Goal: Transaction & Acquisition: Purchase product/service

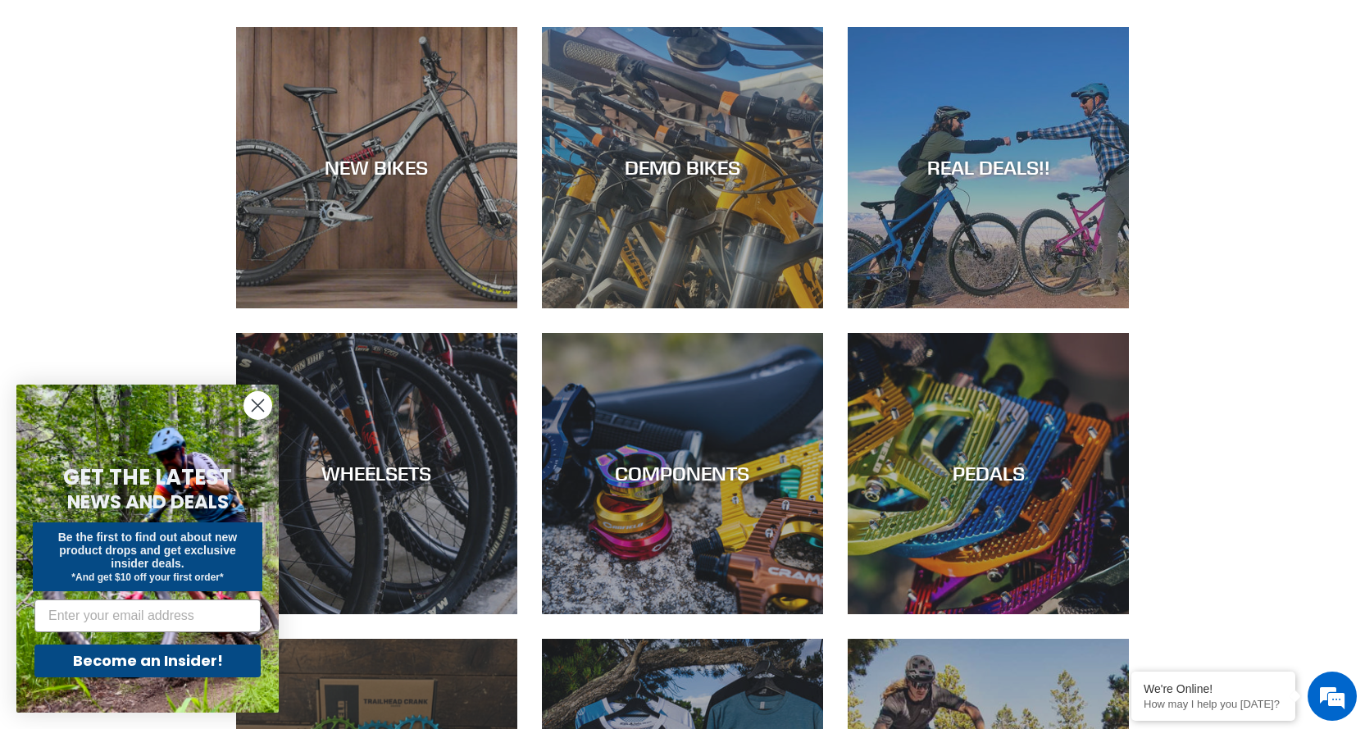
scroll to position [82, 0]
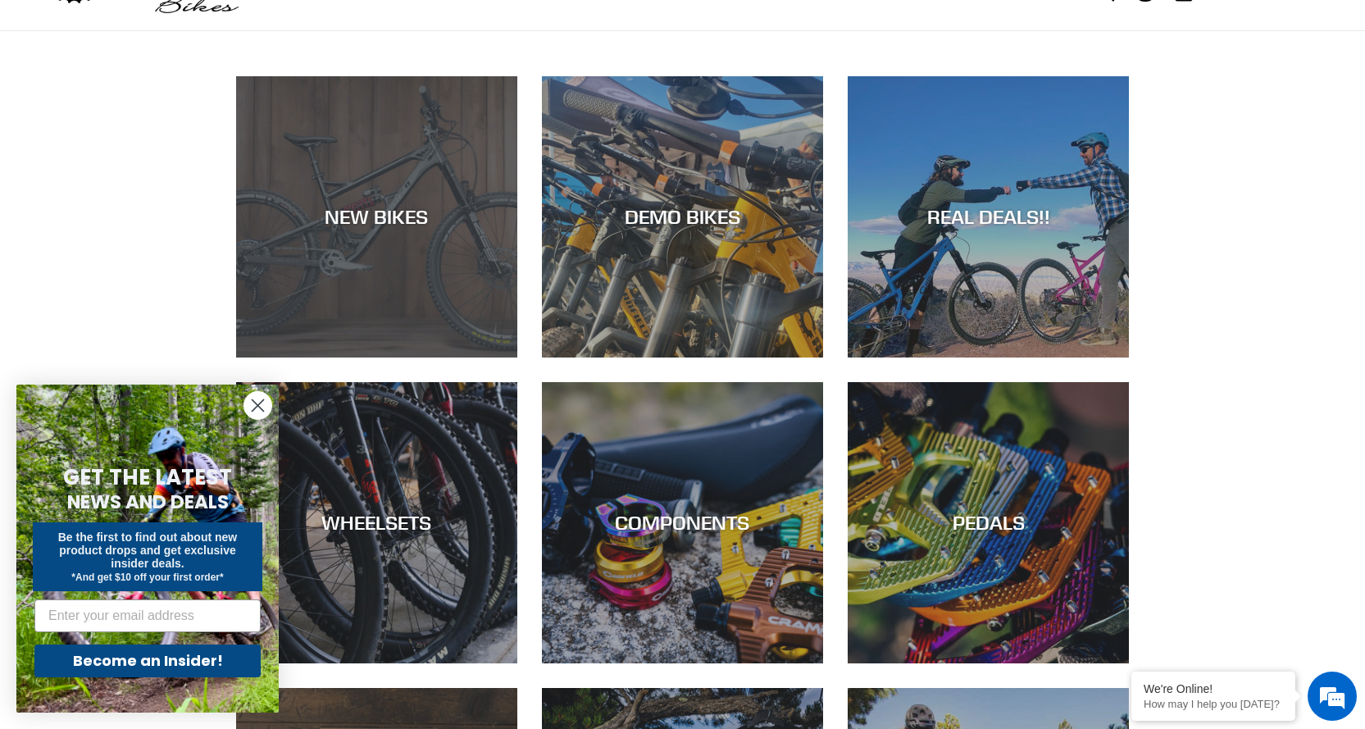
click at [389, 217] on div "NEW BIKES" at bounding box center [376, 217] width 281 height 24
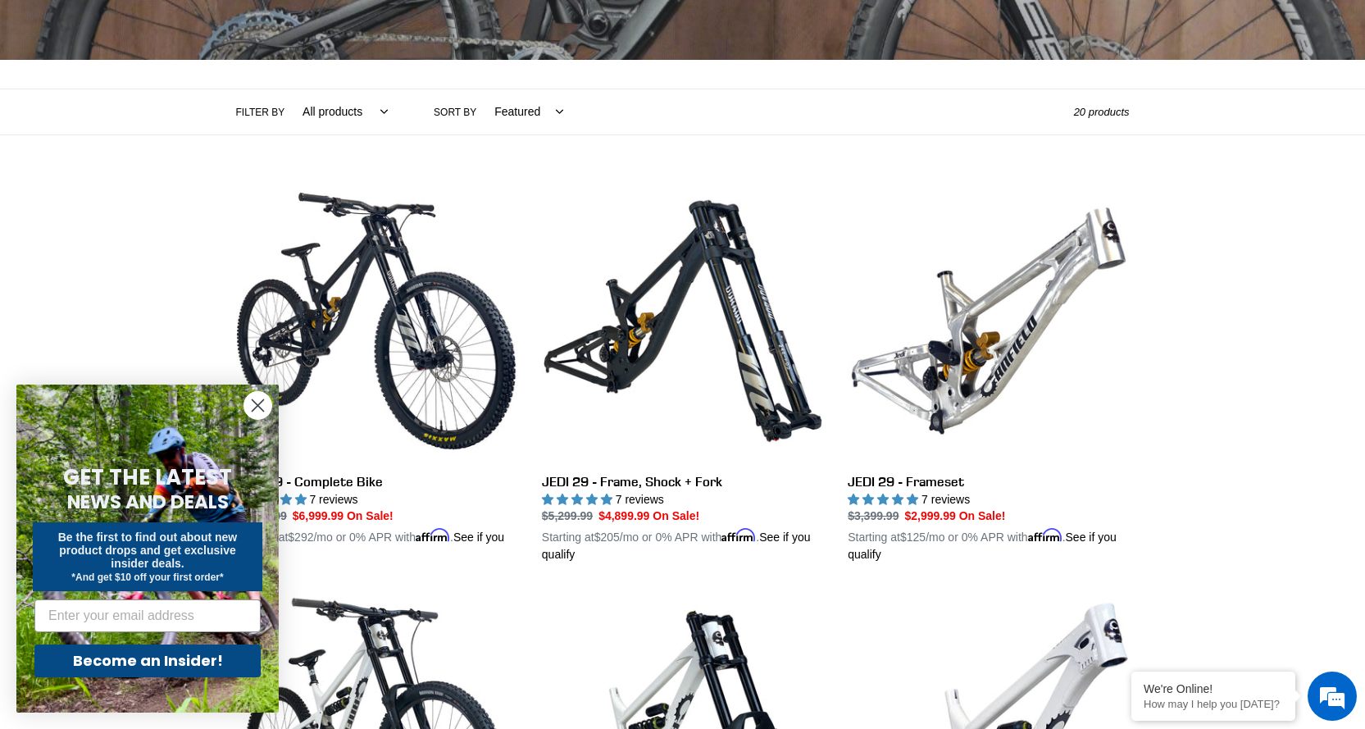
scroll to position [328, 0]
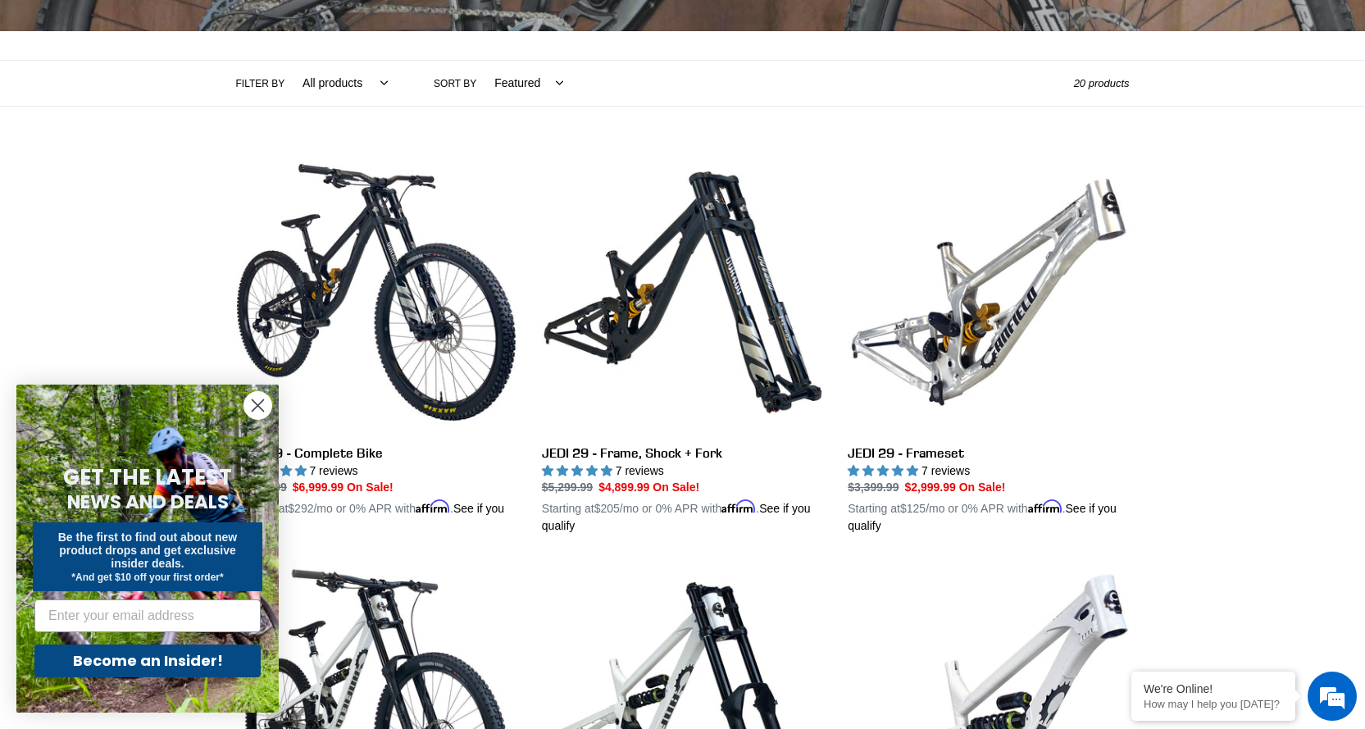
click at [259, 408] on circle "Close dialog" at bounding box center [257, 405] width 27 height 27
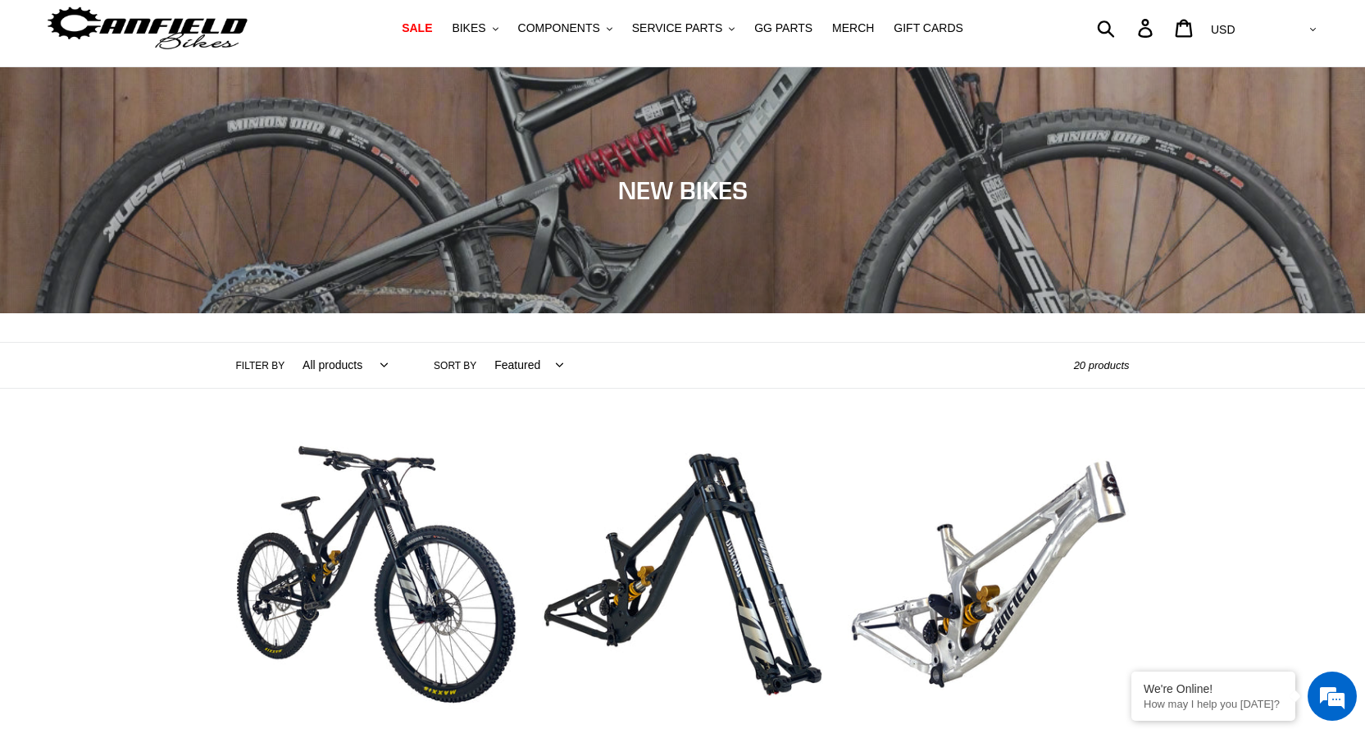
scroll to position [0, 0]
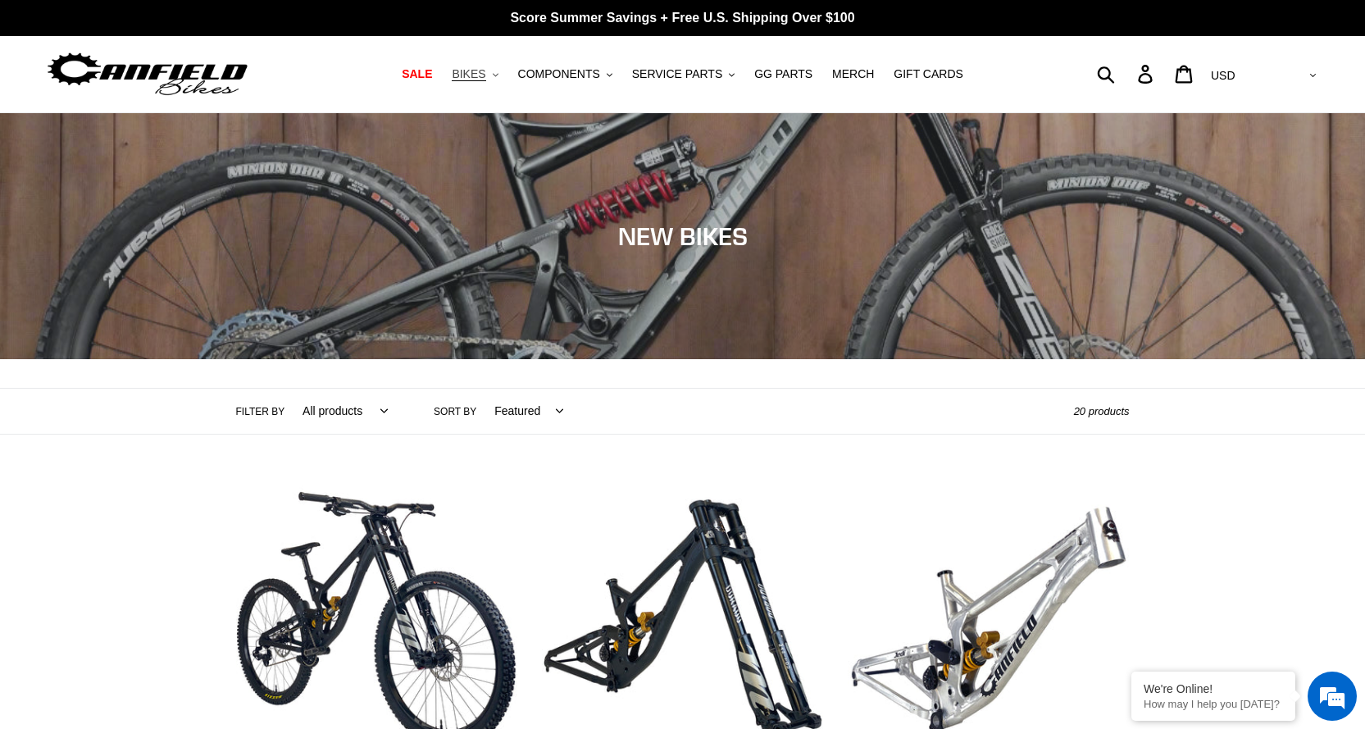
click at [498, 73] on icon ".cls-1{fill:#231f20}" at bounding box center [496, 75] width 6 height 6
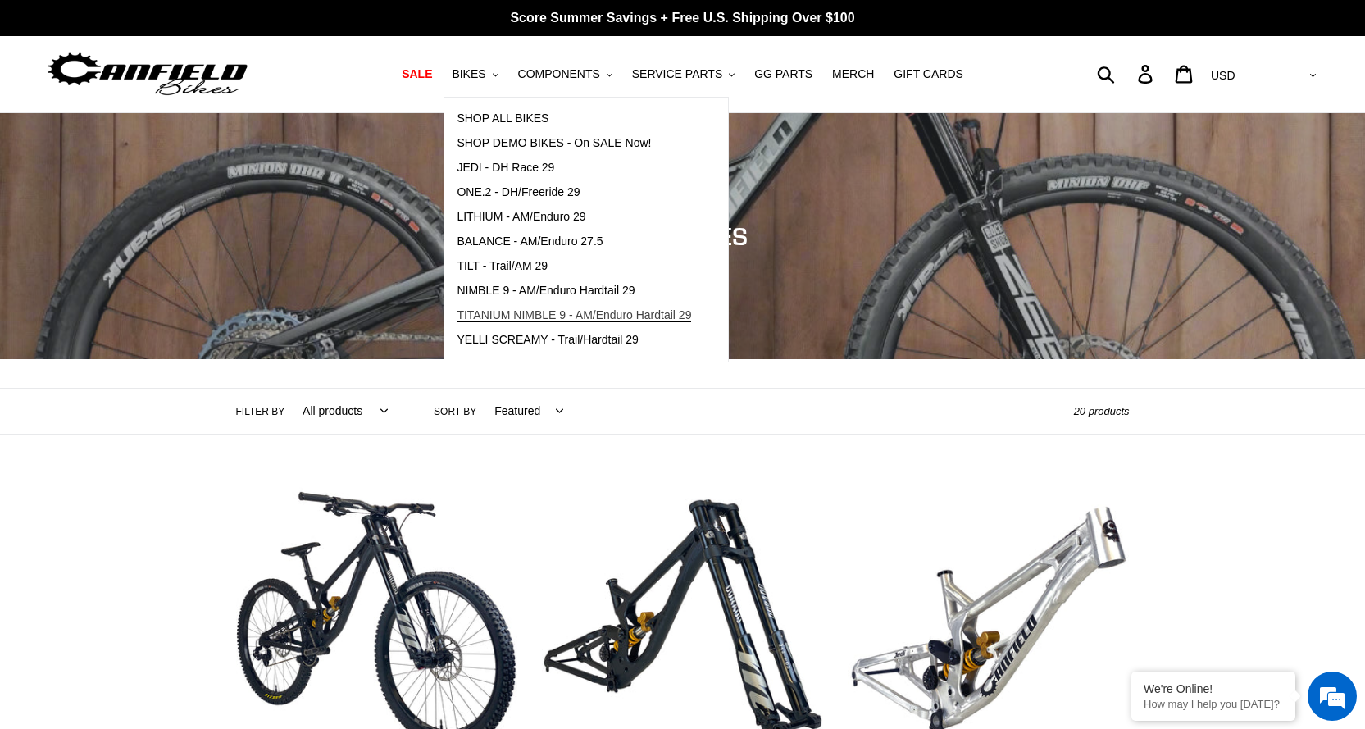
click at [530, 317] on span "TITANIUM NIMBLE 9 - AM/Enduro Hardtail 29" at bounding box center [574, 315] width 234 height 14
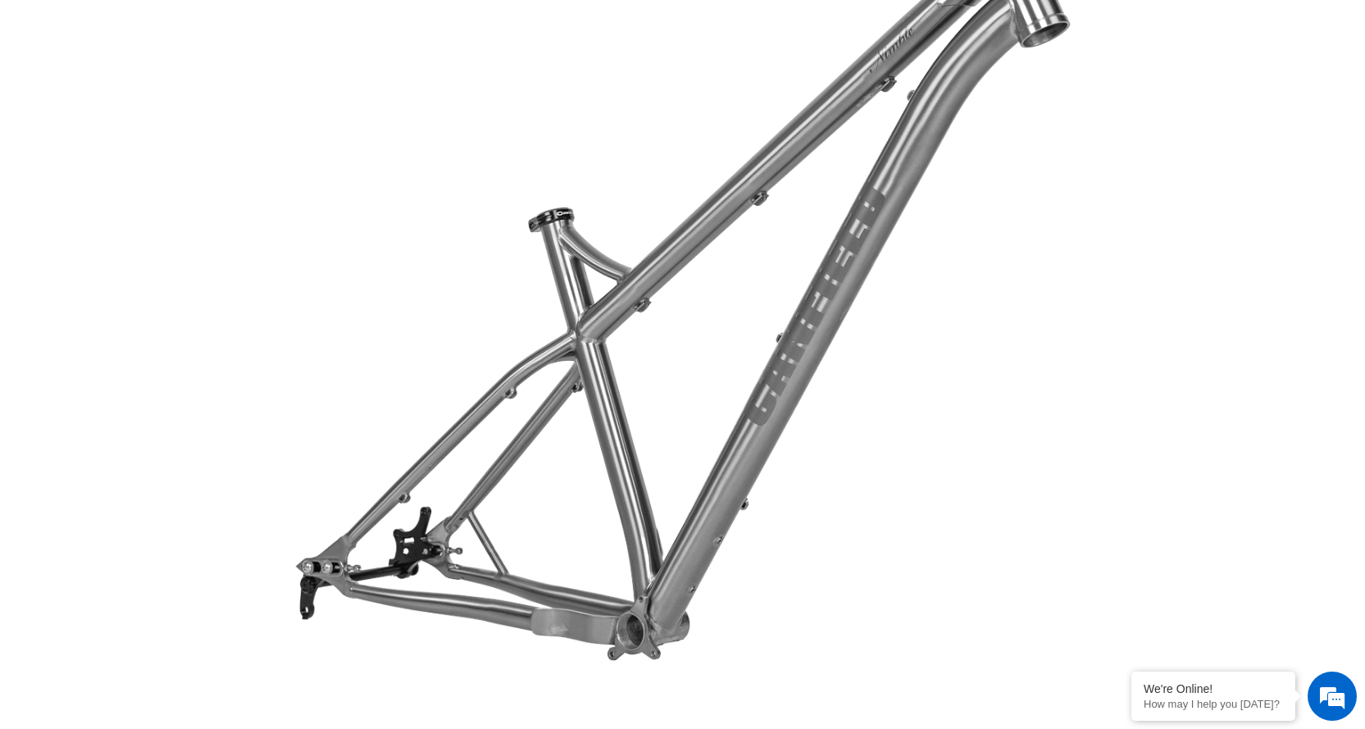
scroll to position [4180, 0]
